Goal: Find specific page/section: Find specific page/section

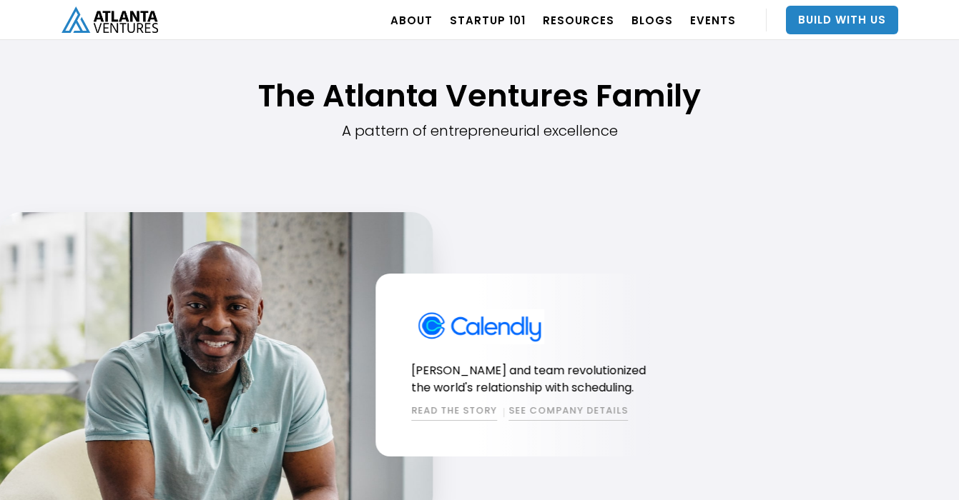
scroll to position [1143, 0]
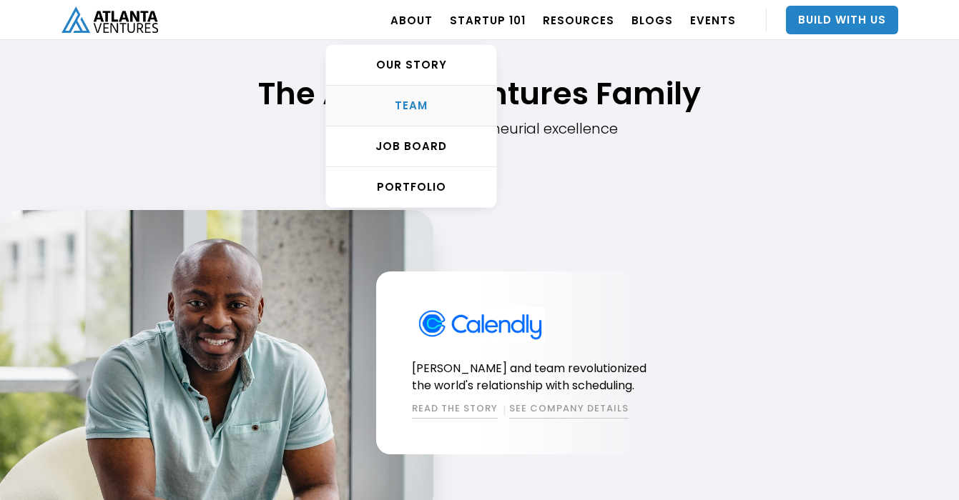
click at [424, 103] on div "TEAM" at bounding box center [411, 106] width 170 height 14
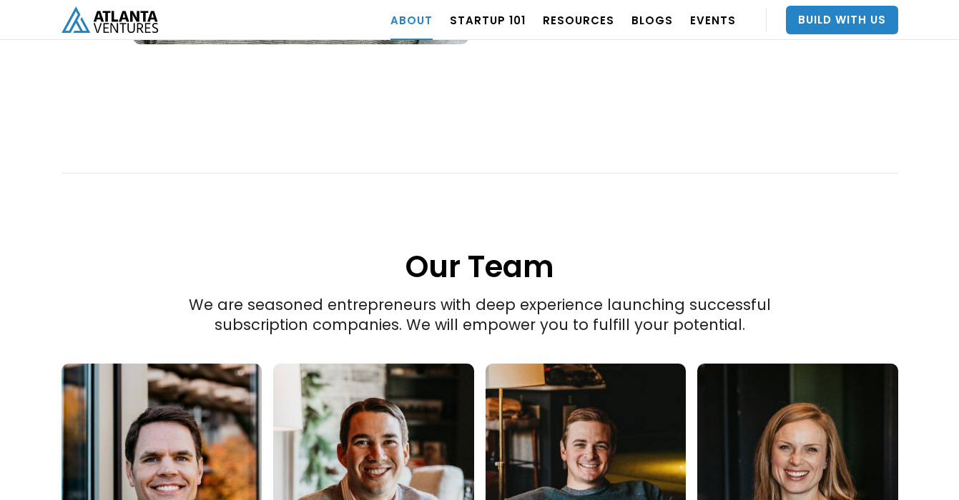
scroll to position [1774, 0]
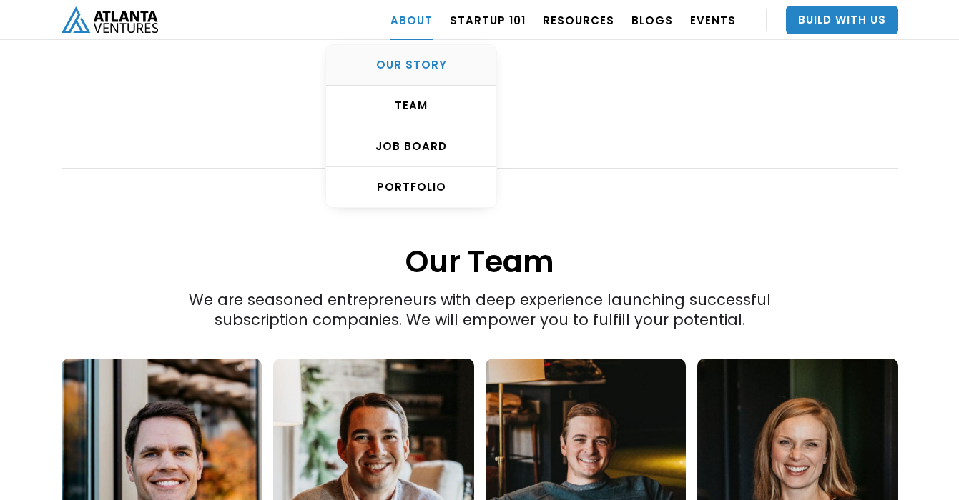
click at [413, 58] on div "OUR STORY" at bounding box center [411, 65] width 170 height 14
